Goal: Check status: Check status

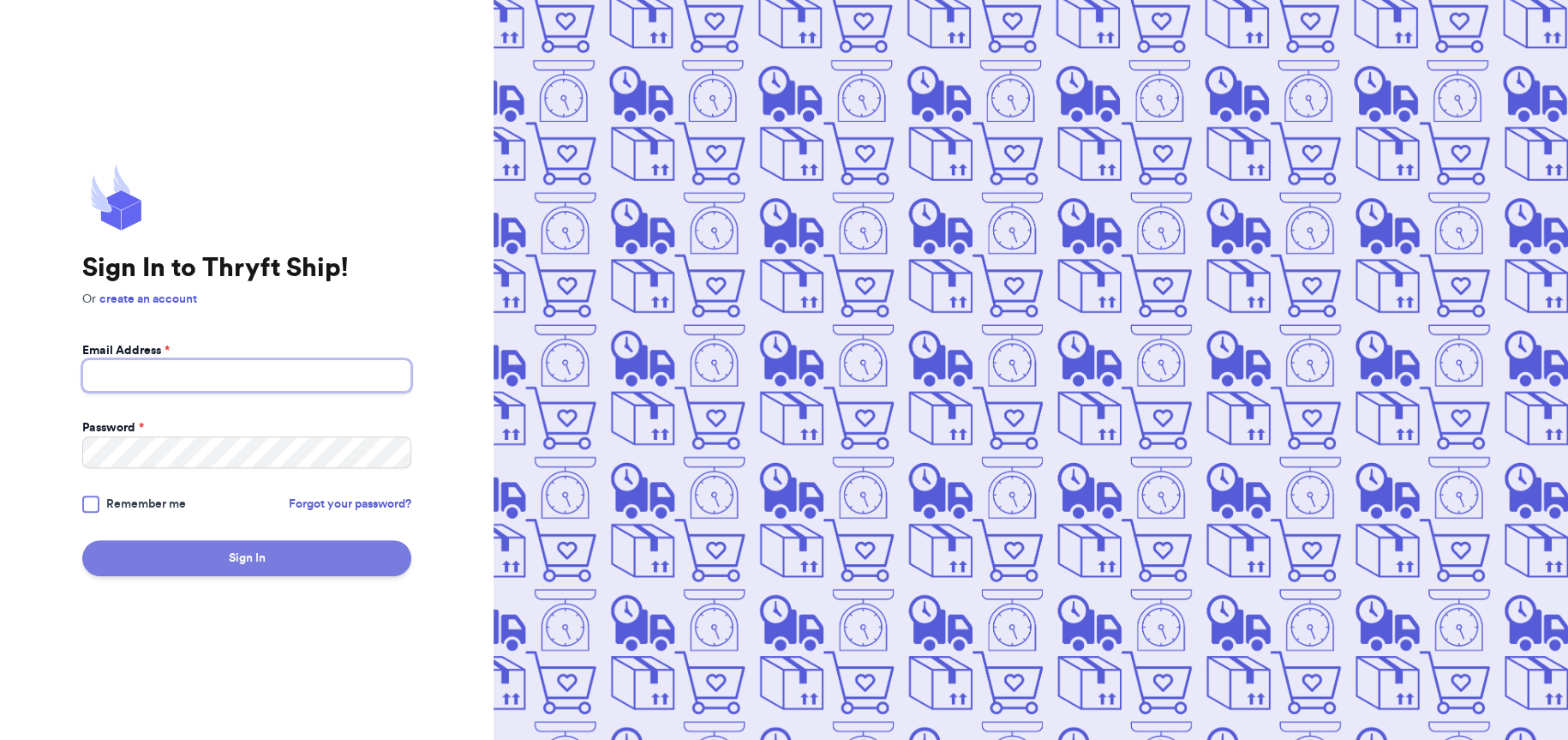
type input "[EMAIL_ADDRESS][DOMAIN_NAME]"
click at [186, 555] on button "Sign In" at bounding box center [247, 558] width 329 height 36
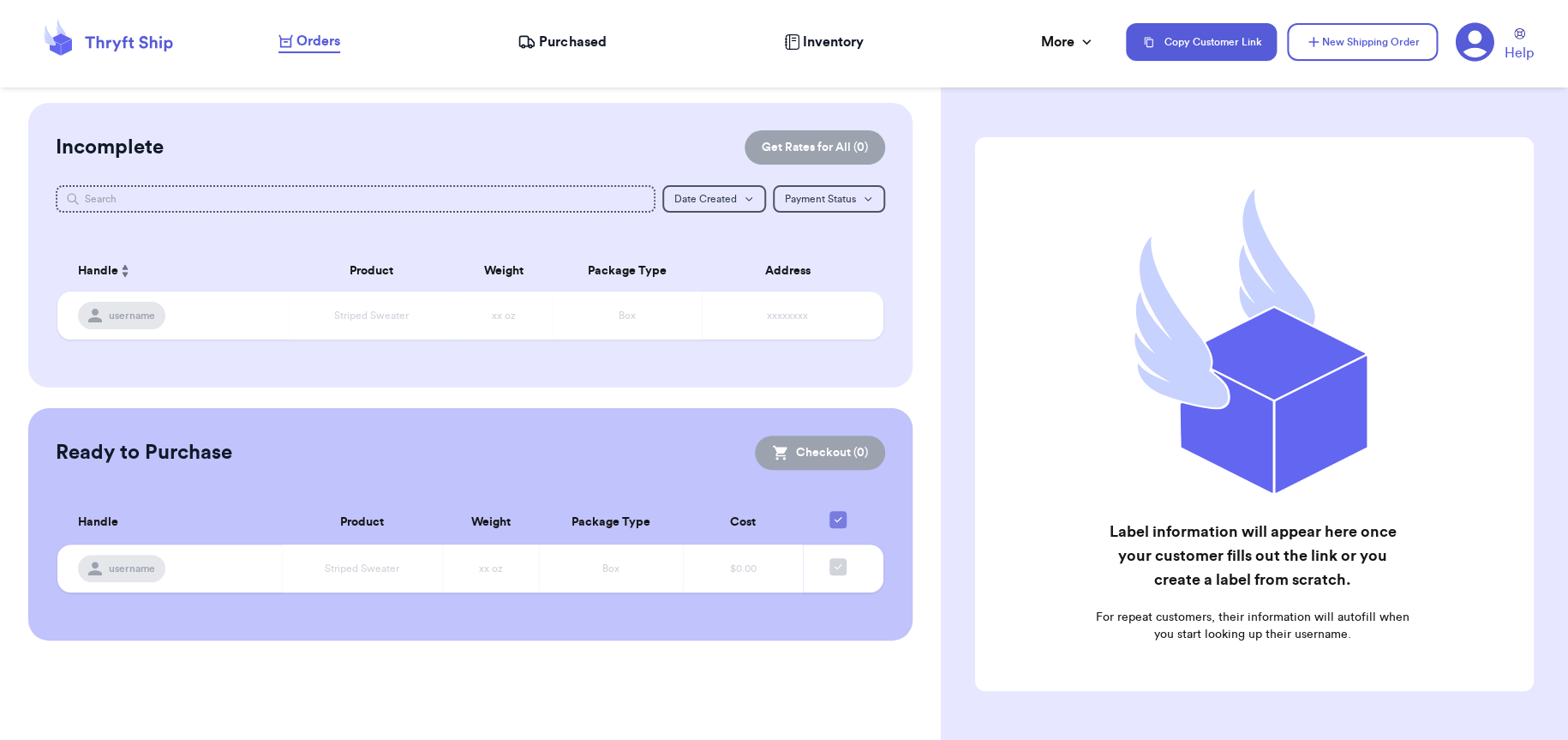
click at [575, 34] on span "Purchased" at bounding box center [572, 41] width 67 height 21
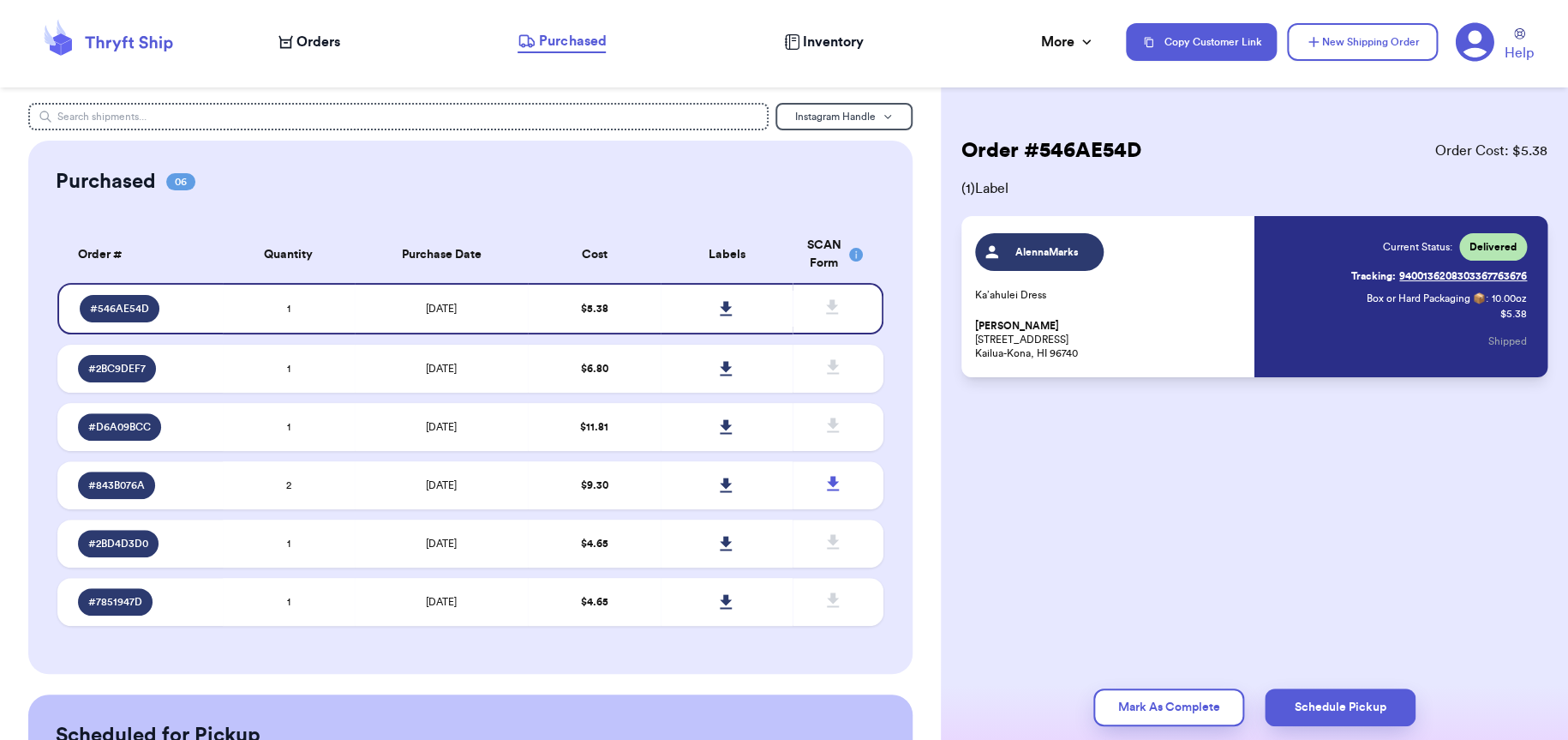
click at [1423, 280] on link "Tracking: 9400136208303367763676" at bounding box center [1439, 276] width 175 height 28
click at [1429, 274] on link "Tracking: 9400136208303367763676" at bounding box center [1439, 276] width 175 height 28
click at [1465, 53] on icon at bounding box center [1474, 42] width 39 height 39
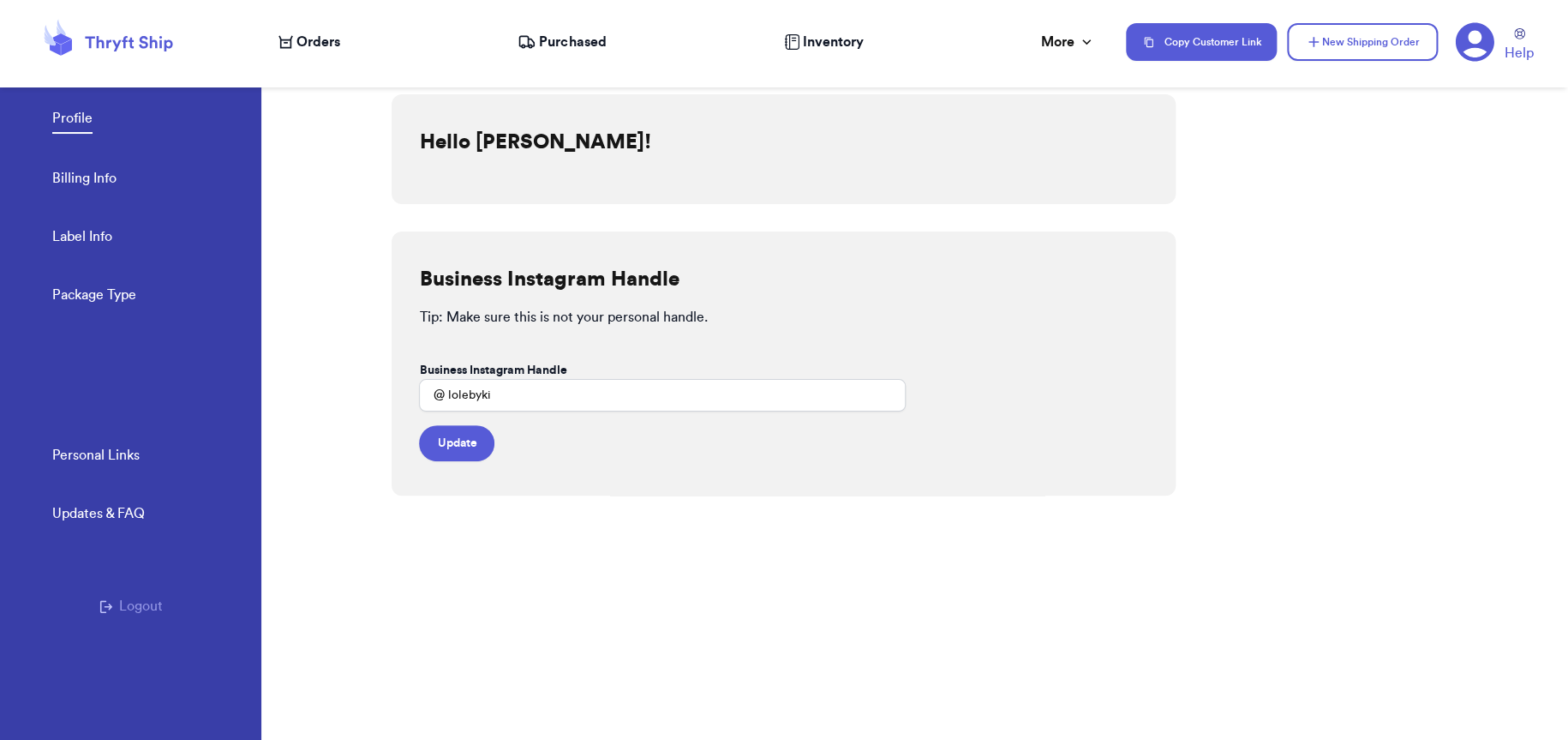
click at [143, 605] on button "Logout" at bounding box center [131, 606] width 63 height 21
